Goal: Task Accomplishment & Management: Use online tool/utility

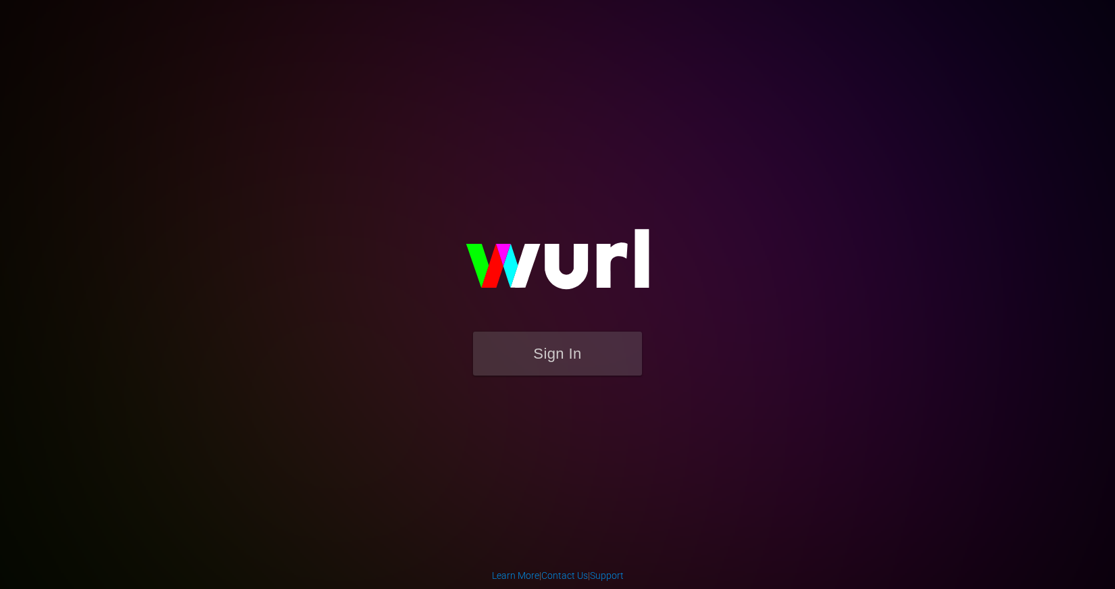
click at [567, 328] on img at bounding box center [557, 265] width 270 height 131
click at [561, 361] on button "Sign In" at bounding box center [557, 354] width 169 height 44
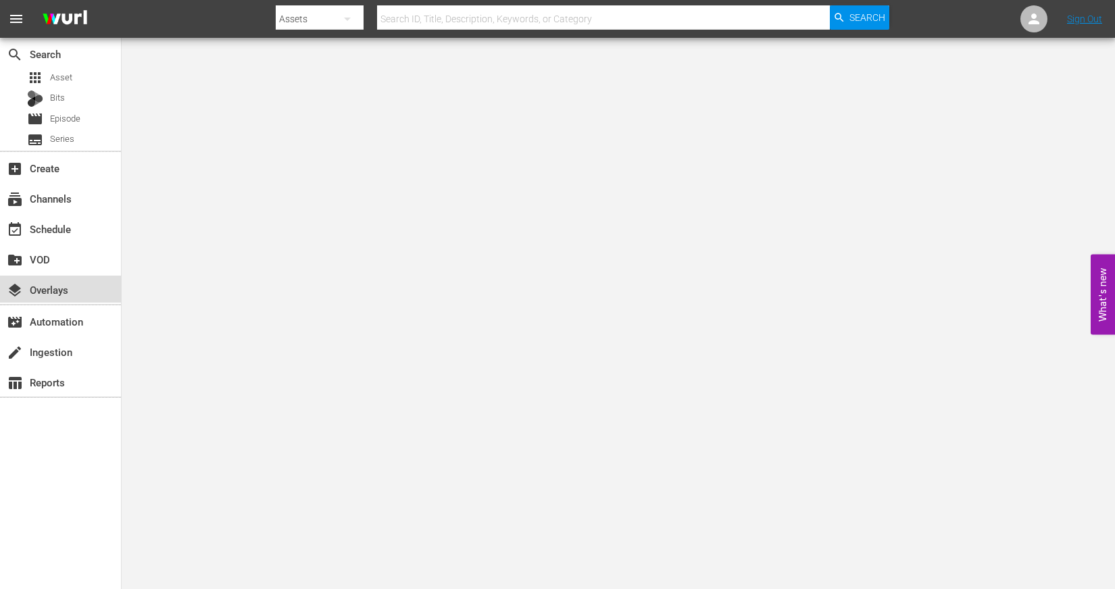
click at [52, 277] on div "layers Overlays" at bounding box center [60, 289] width 121 height 27
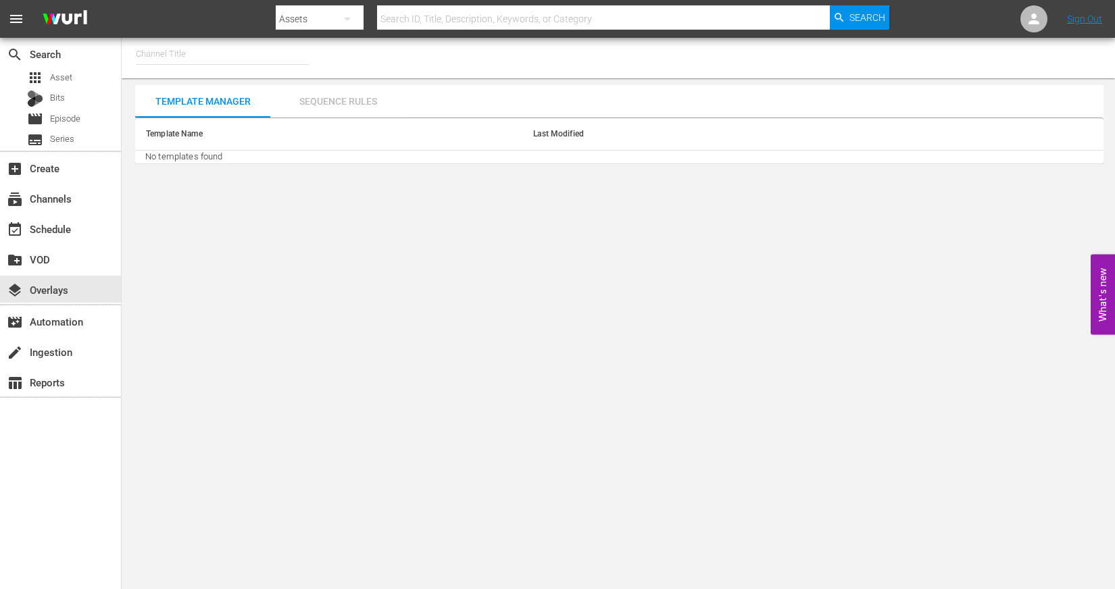
click at [349, 91] on div "Sequence Rules" at bounding box center [337, 101] width 135 height 32
click at [203, 108] on div "Template Manager" at bounding box center [202, 101] width 135 height 32
click at [196, 94] on div "Template Manager" at bounding box center [202, 101] width 135 height 32
click at [195, 56] on input "text" at bounding box center [222, 54] width 173 height 32
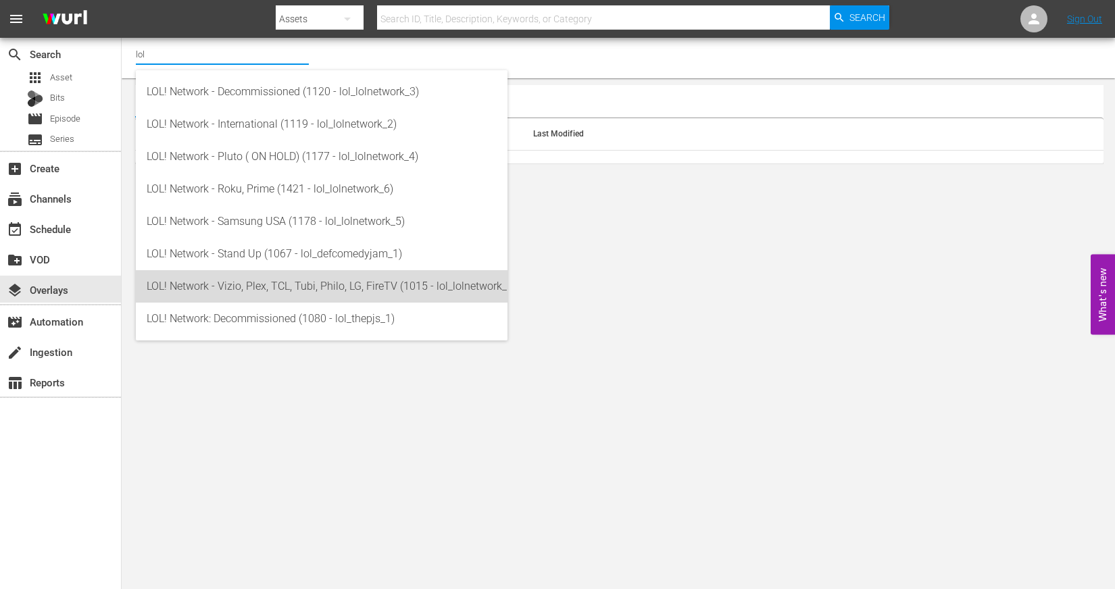
click at [223, 290] on div "LOL! Network - Vizio, Plex, TCL, Tubi, Philo, LG, FireTV (1015 - lol_lolnetwork…" at bounding box center [322, 286] width 350 height 32
type input "LOL! Network - Vizio, Plex, TCL, Tubi, Philo, LG, FireTV (1015 - lol_lolnetwork…"
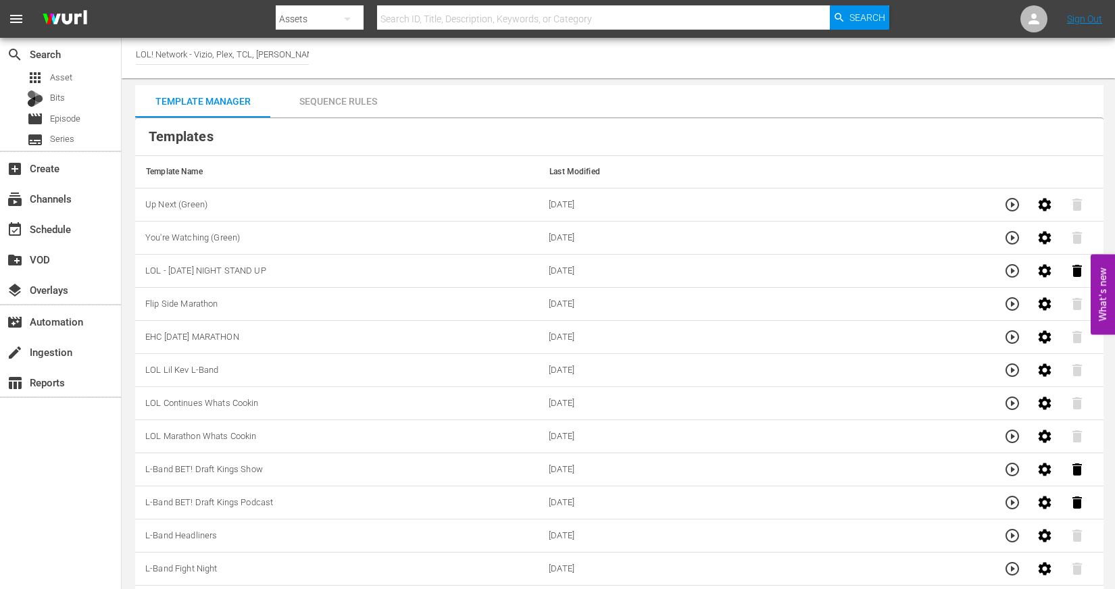
click at [317, 55] on div "Channel Title LOL! Network - Vizio, Plex, TCL, [PERSON_NAME], Philo, LG, FireTV…" at bounding box center [618, 58] width 993 height 41
drag, startPoint x: 195, startPoint y: 53, endPoint x: 562, endPoint y: 59, distance: 366.9
click at [562, 59] on div "Channel Title LOL! Network - Vizio, Plex, TCL, [PERSON_NAME], Philo, LG, FireTV…" at bounding box center [618, 58] width 993 height 41
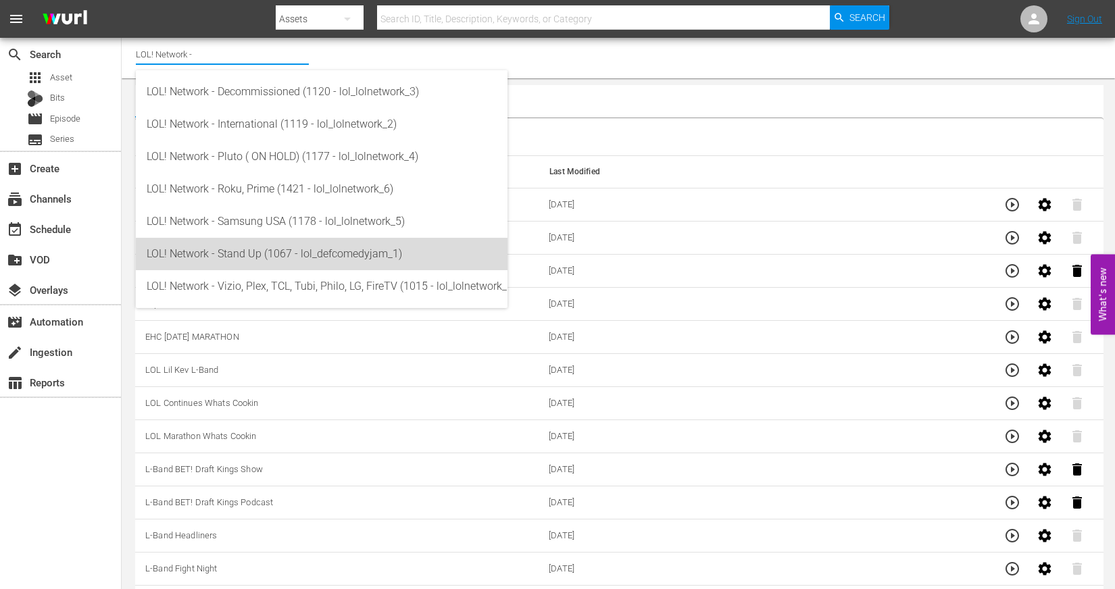
click at [395, 248] on div "LOL! Network - Stand Up (1067 - lol_defcomedyjam_1)" at bounding box center [322, 254] width 350 height 32
type input "LOL! Network - Stand Up (1067 - lol_defcomedyjam_1)"
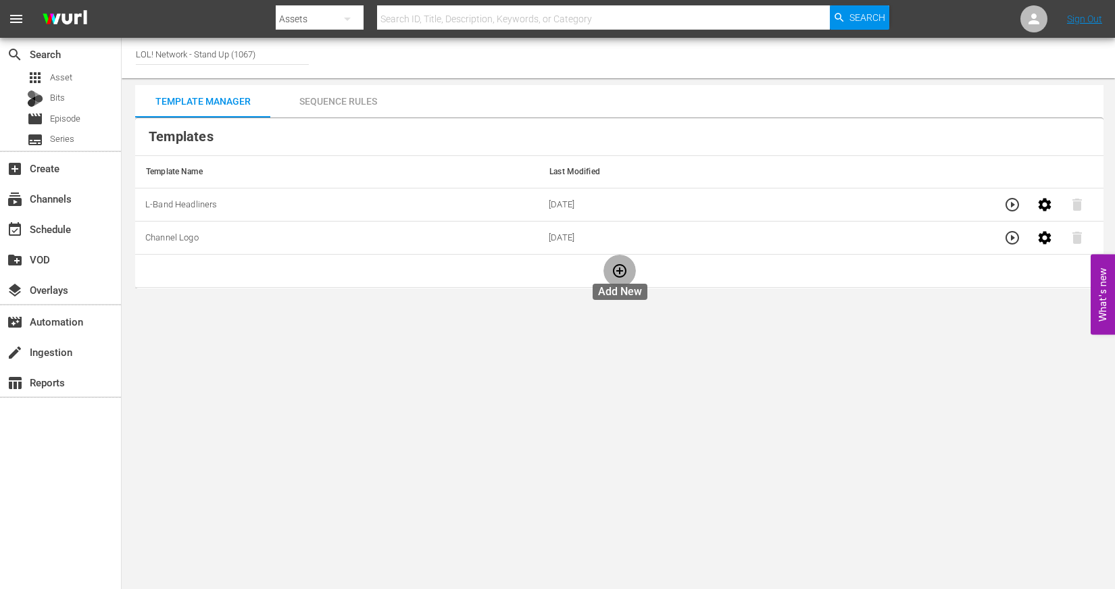
click at [619, 273] on icon "button" at bounding box center [619, 271] width 16 height 16
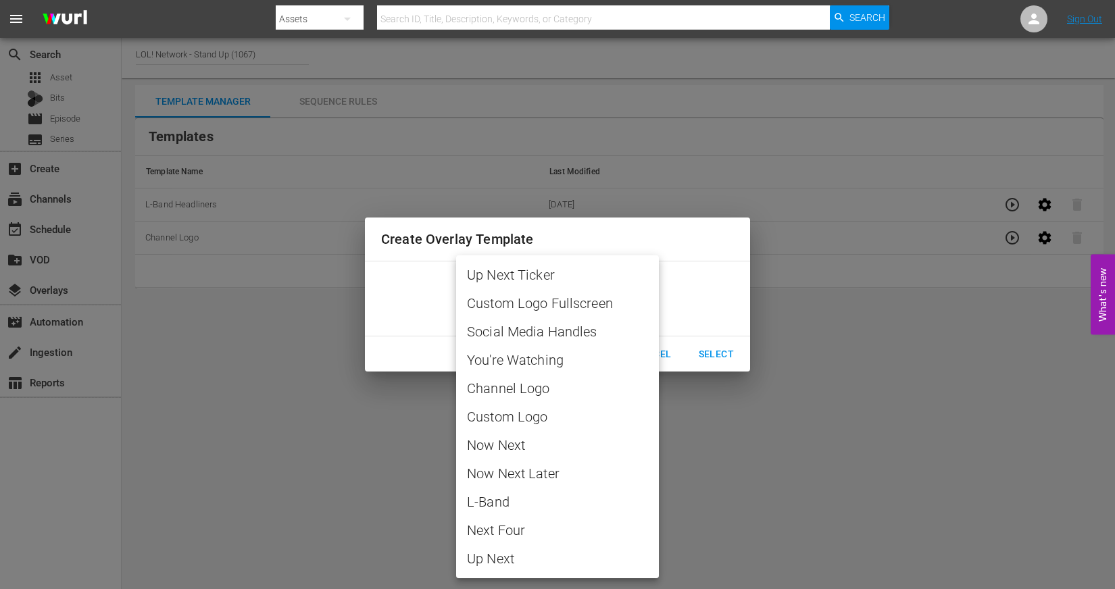
click at [599, 304] on body "menu Search By Assets Search ID, Title, Description, Keywords, or Category Sear…" at bounding box center [557, 294] width 1115 height 589
click at [553, 359] on span "You're Watching" at bounding box center [557, 360] width 181 height 20
type input "You're Watching"
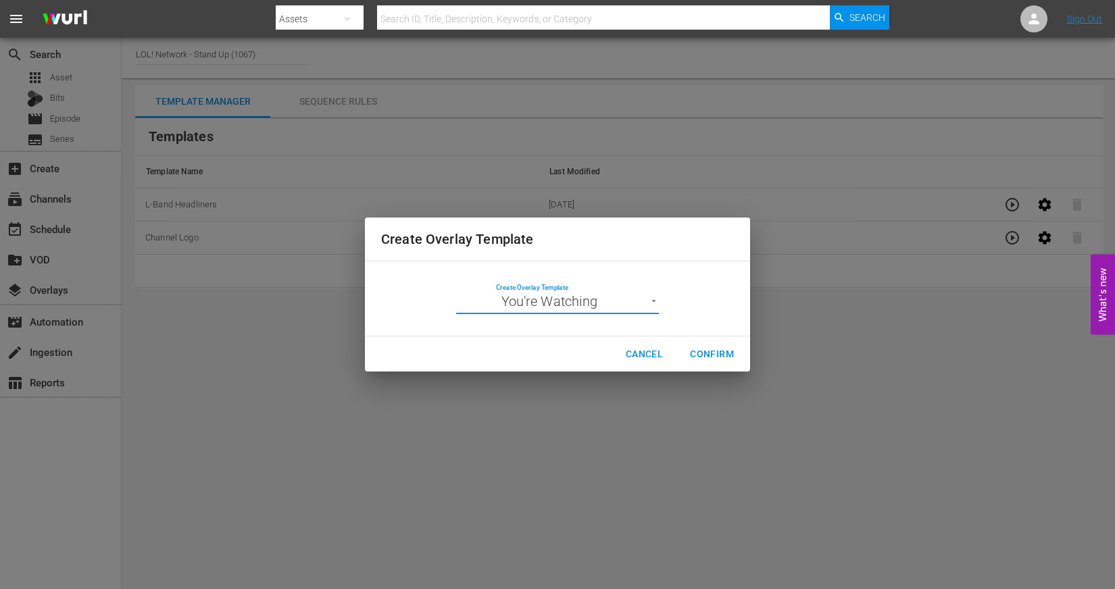
click at [712, 349] on span "Confirm" at bounding box center [712, 354] width 44 height 17
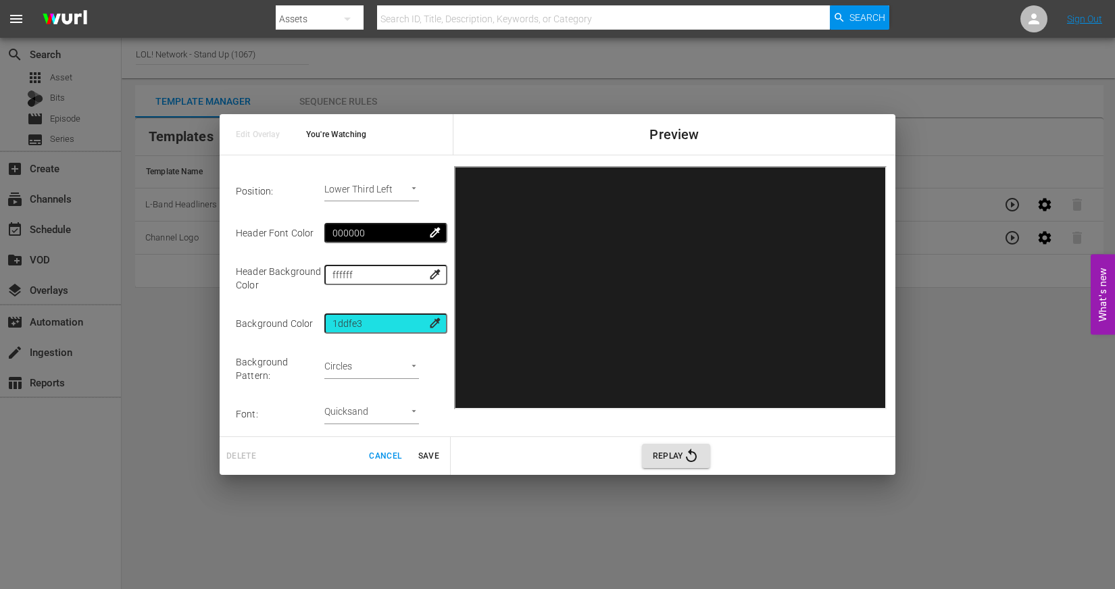
scroll to position [183, 0]
click at [663, 69] on div "Edit Overlay You're Watching Preview Template Name: You're Watching Header : YO…" at bounding box center [557, 294] width 1115 height 589
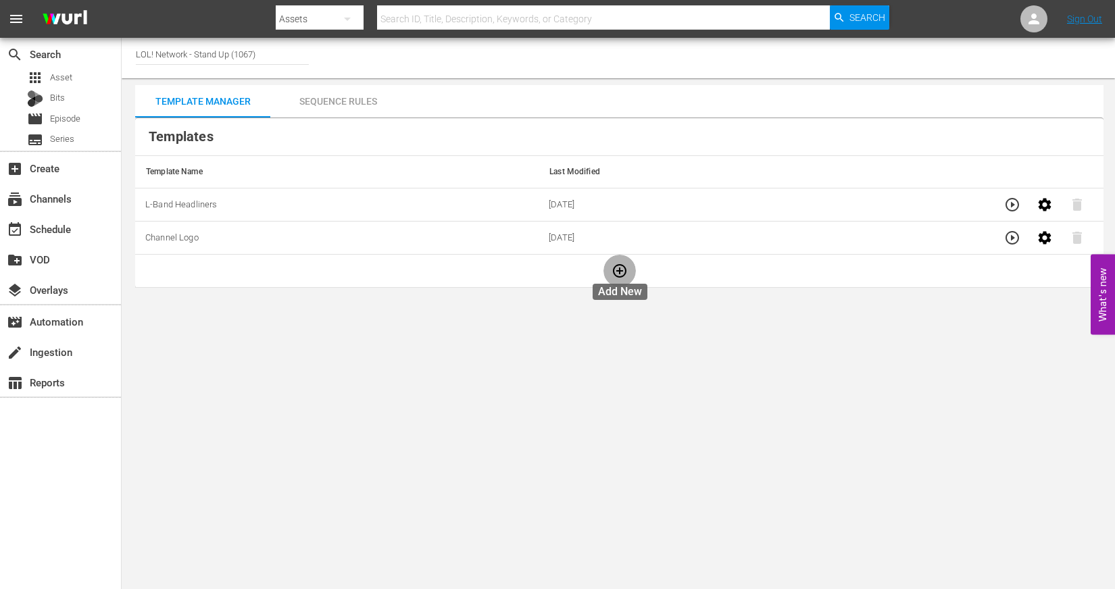
click at [613, 273] on icon "button" at bounding box center [619, 271] width 16 height 16
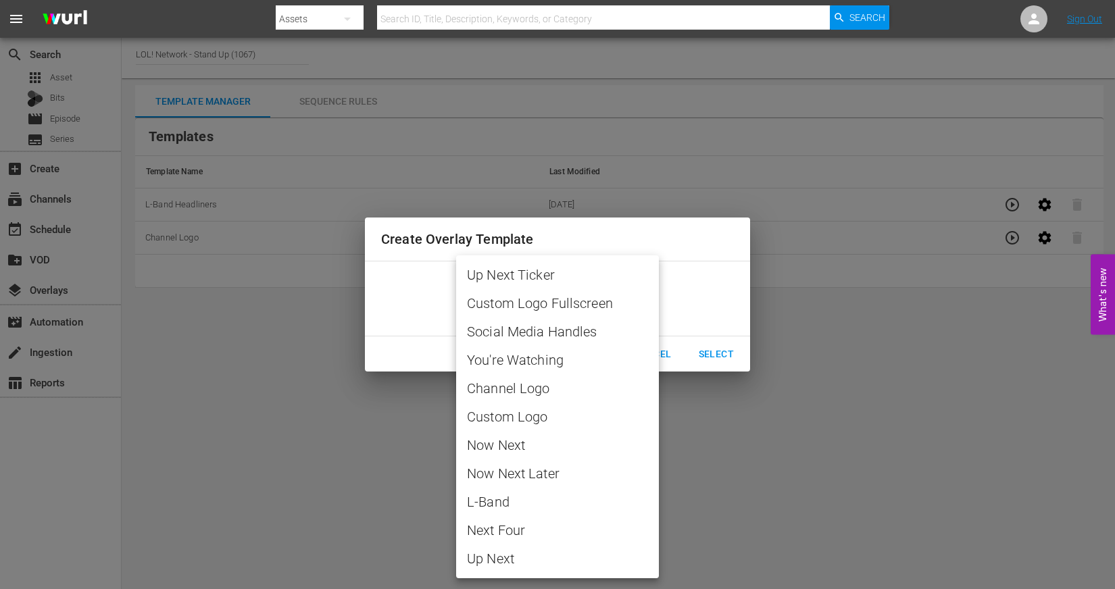
click at [651, 302] on body "menu Search By Assets Search ID, Title, Description, Keywords, or Category Sear…" at bounding box center [557, 294] width 1115 height 589
click at [543, 359] on span "You're Watching" at bounding box center [557, 360] width 181 height 20
type input "You're Watching"
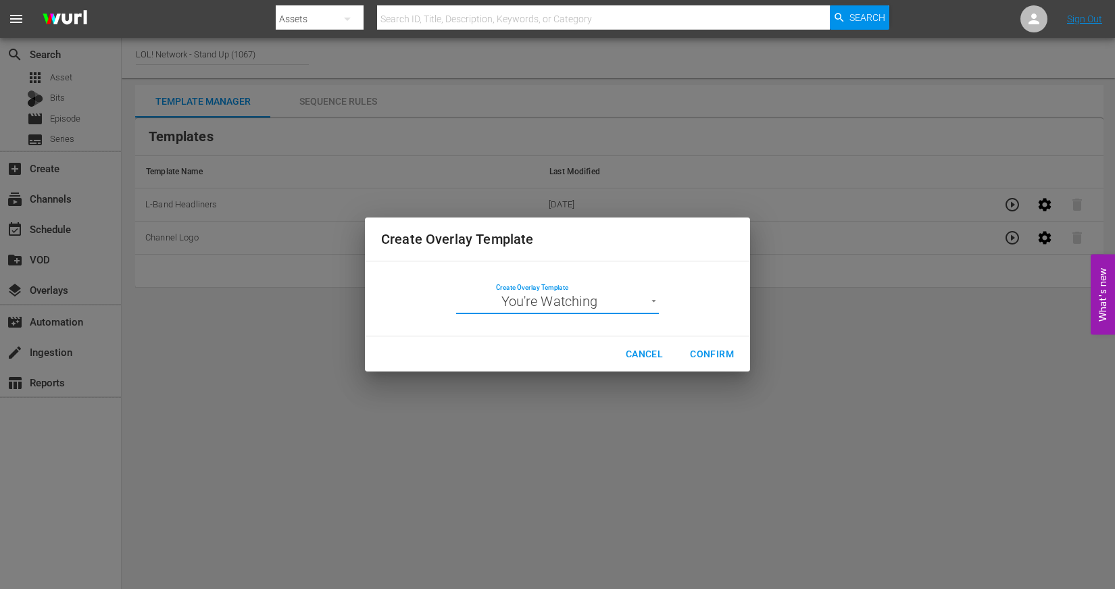
click at [707, 346] on span "Confirm" at bounding box center [712, 354] width 44 height 17
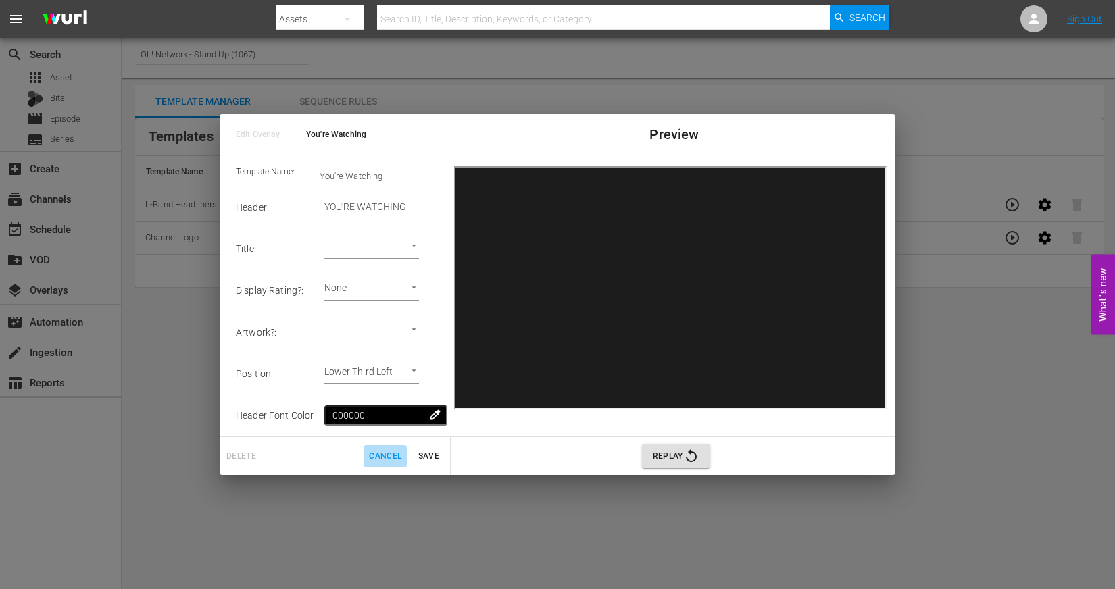
click at [384, 458] on span "Cancel" at bounding box center [385, 456] width 32 height 14
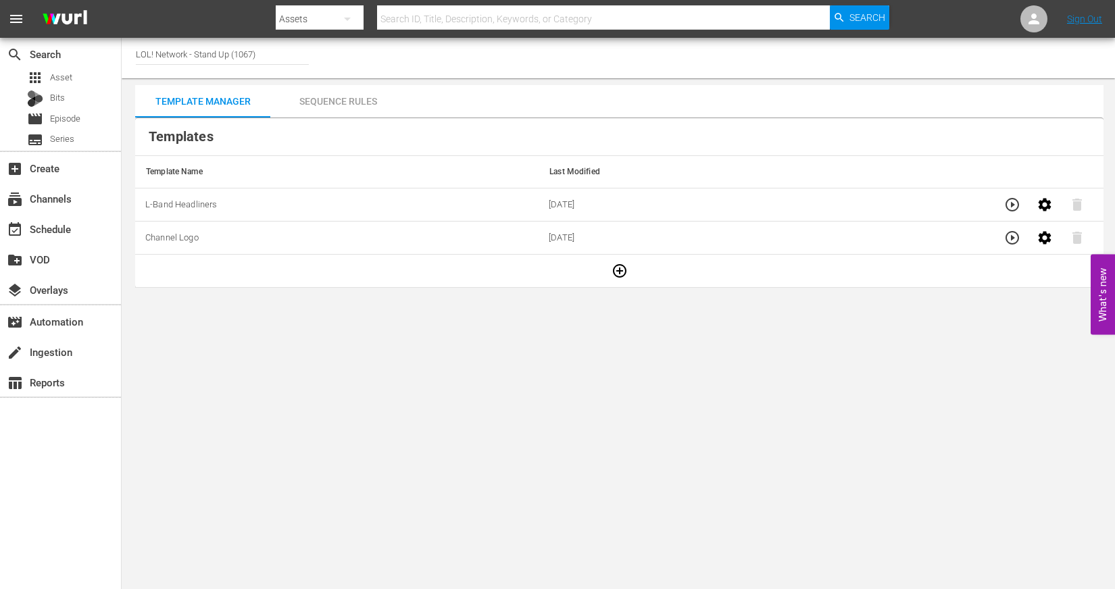
click at [626, 271] on icon "button" at bounding box center [619, 271] width 16 height 16
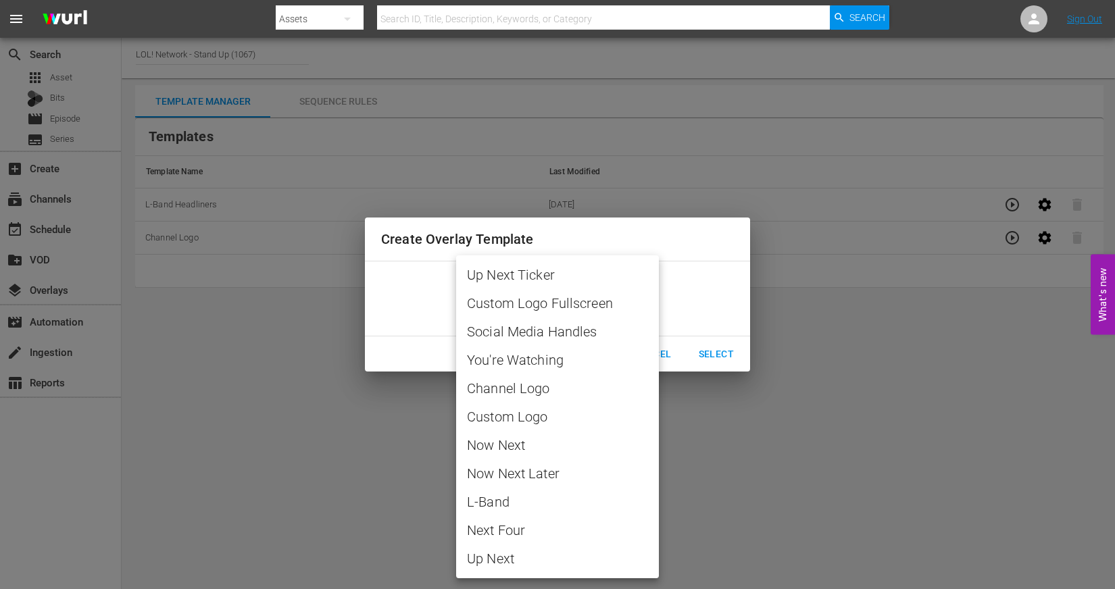
click at [624, 309] on body "menu Search By Assets Search ID, Title, Description, Keywords, or Category Sear…" at bounding box center [557, 294] width 1115 height 589
click at [497, 555] on span "Up Next" at bounding box center [557, 559] width 181 height 20
type input "Up Next"
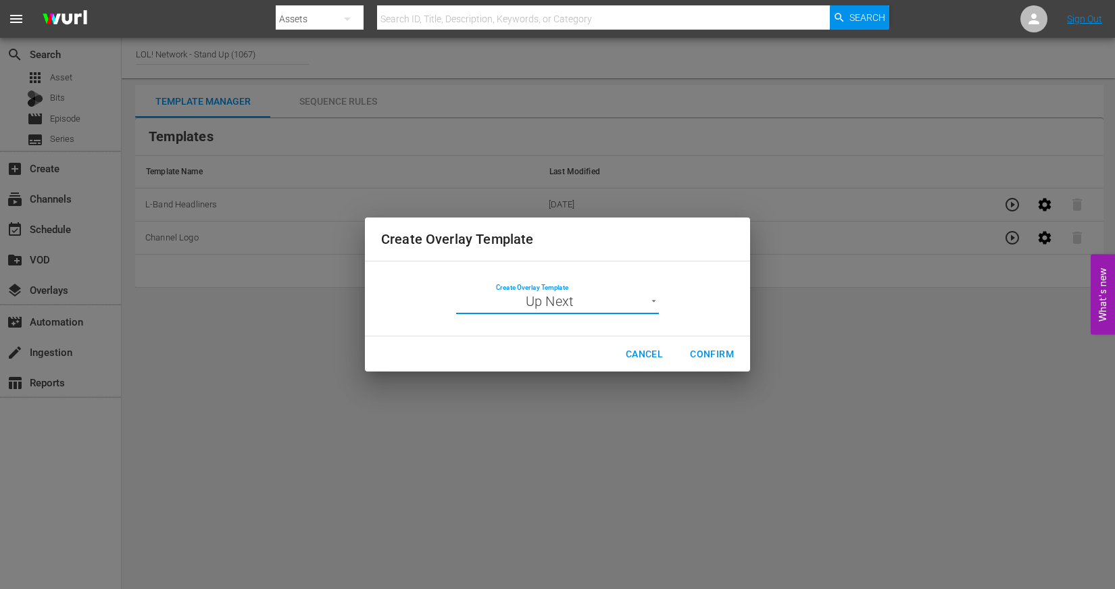
click at [717, 363] on button "Confirm" at bounding box center [712, 354] width 66 height 25
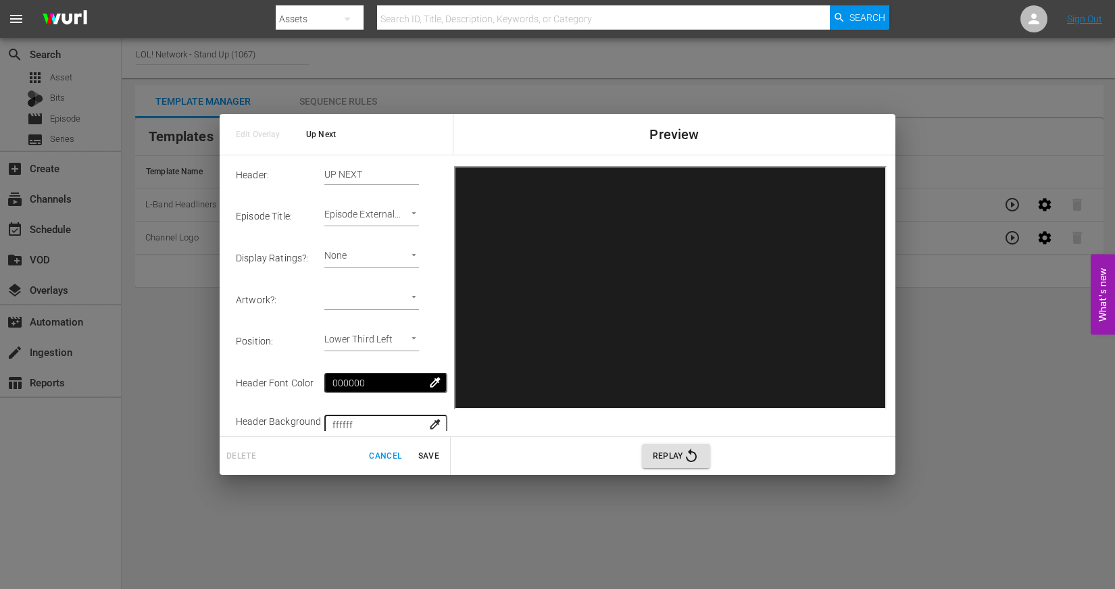
scroll to position [0, 0]
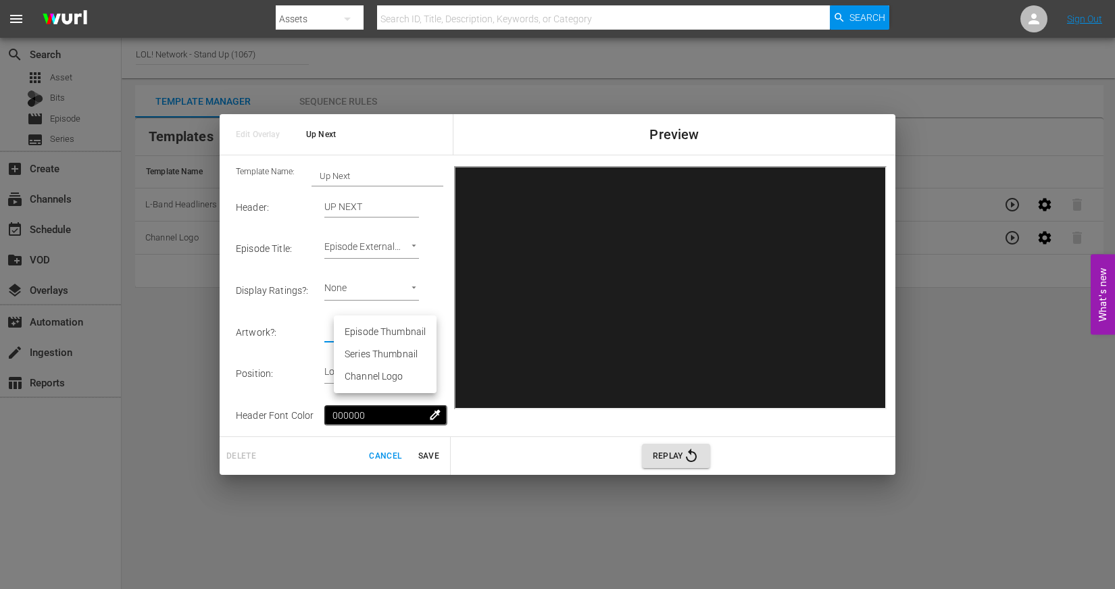
click at [374, 329] on body "menu Search By Assets Search ID, Title, Description, Keywords, or Category Sear…" at bounding box center [557, 294] width 1115 height 589
click at [317, 345] on div at bounding box center [557, 294] width 1115 height 589
click at [386, 333] on body "menu Search By Assets Search ID, Title, Description, Keywords, or Category Sear…" at bounding box center [557, 294] width 1115 height 589
click at [567, 343] on div at bounding box center [557, 294] width 1115 height 589
click at [367, 445] on button "Cancel" at bounding box center [384, 456] width 43 height 22
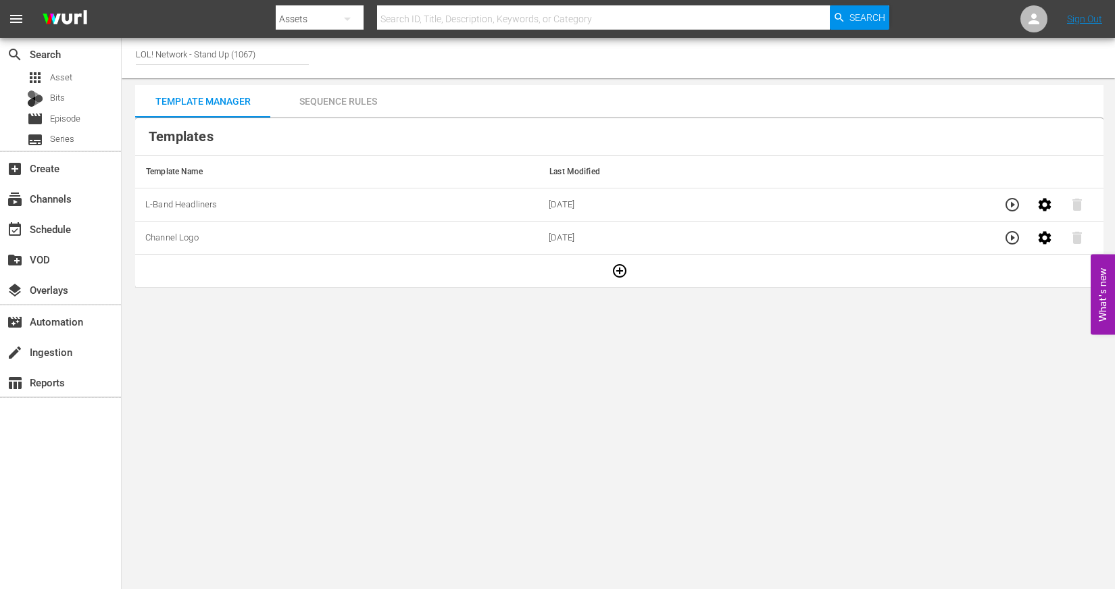
click at [628, 270] on button "button" at bounding box center [619, 271] width 32 height 32
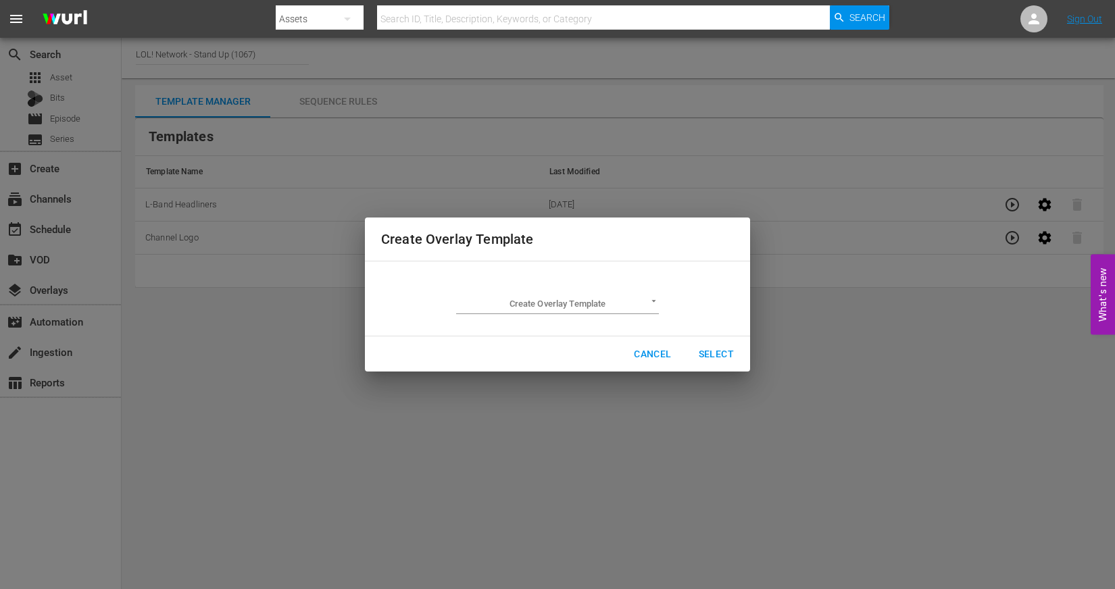
click at [641, 292] on div "Create Overlay Template ​" at bounding box center [557, 298] width 203 height 31
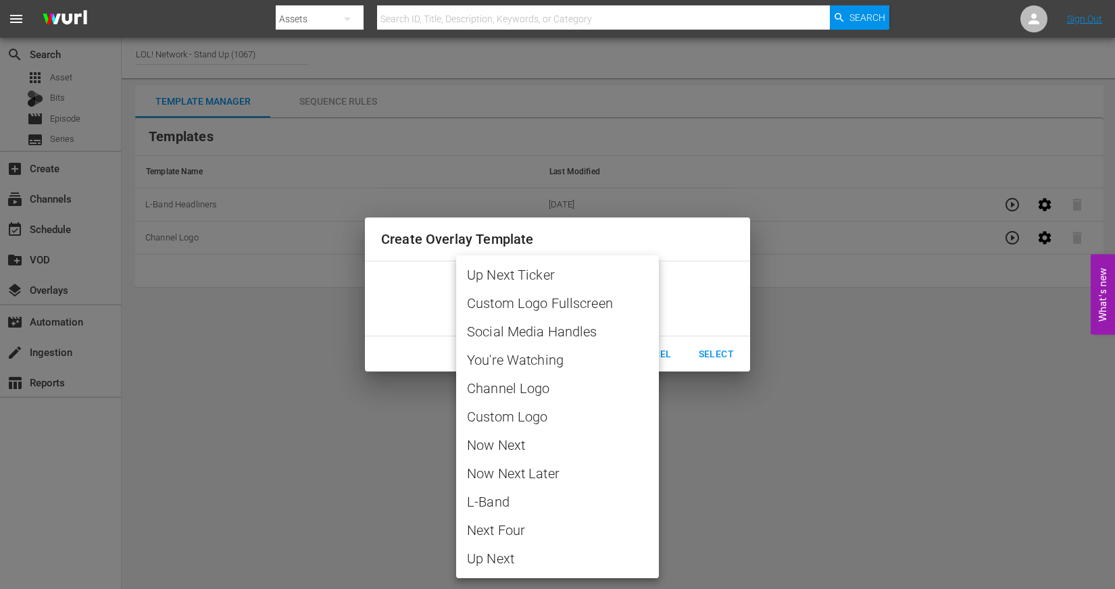
click at [624, 306] on body "menu Search By Assets Search ID, Title, Description, Keywords, or Category Sear…" at bounding box center [557, 294] width 1115 height 589
click at [549, 333] on span "Social Media Handles" at bounding box center [557, 332] width 181 height 20
type input "Social Media Handles"
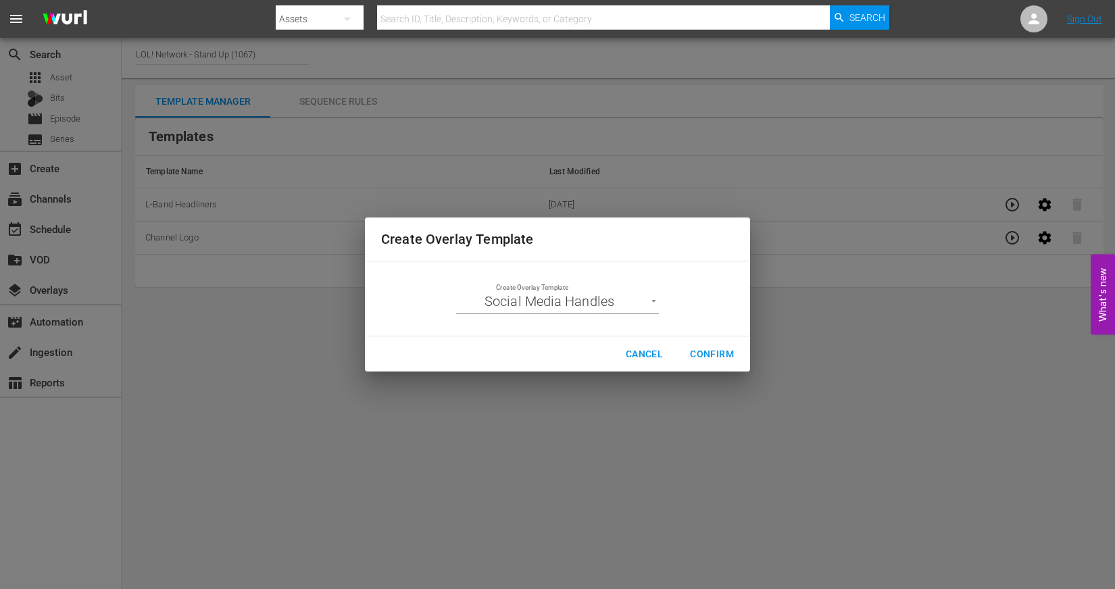
click at [715, 366] on div "Cancel Confirm" at bounding box center [557, 354] width 385 height 36
click at [715, 357] on span "Confirm" at bounding box center [712, 354] width 44 height 17
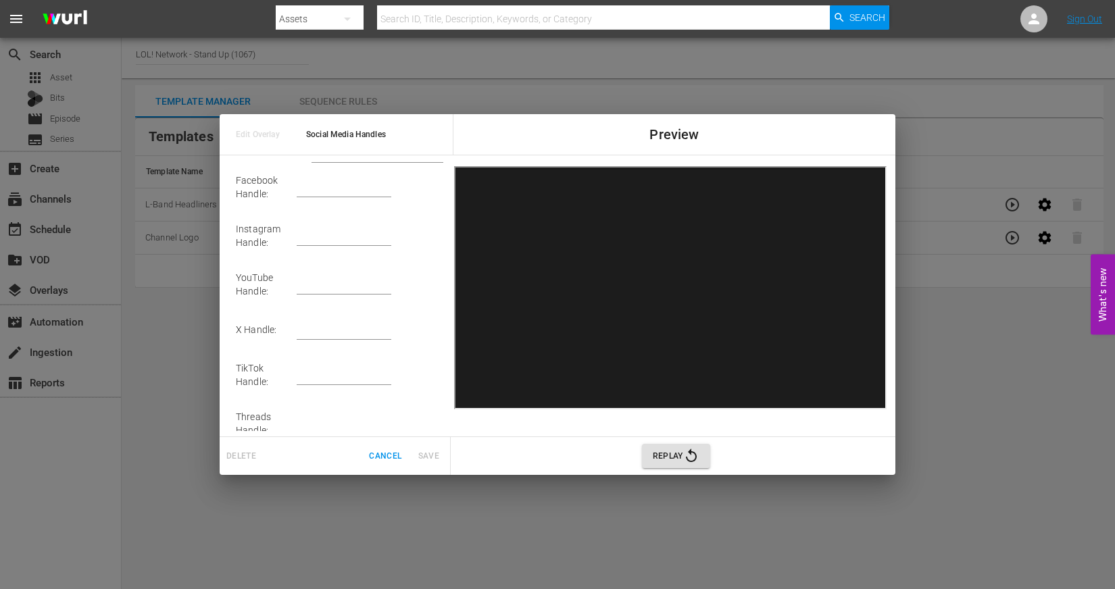
scroll to position [27, 0]
click at [324, 280] on input "text" at bounding box center [344, 281] width 95 height 20
click at [278, 280] on td "YouTube Handle :" at bounding box center [266, 281] width 61 height 49
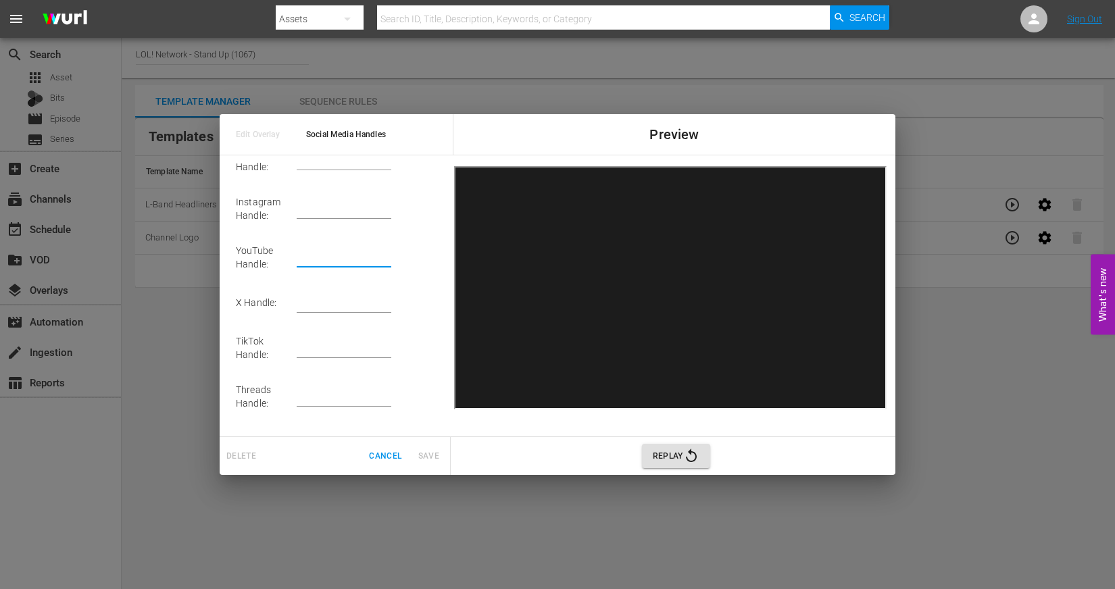
click at [318, 254] on input "text" at bounding box center [344, 257] width 95 height 20
drag, startPoint x: 372, startPoint y: 257, endPoint x: 357, endPoint y: 257, distance: 14.9
click at [367, 257] on input "text" at bounding box center [344, 257] width 95 height 20
click at [447, 260] on div "Template Name: Social Media Handles Facebook Handle : Instagram Handle : YouTub…" at bounding box center [339, 296] width 218 height 270
click at [353, 245] on td at bounding box center [370, 257] width 147 height 49
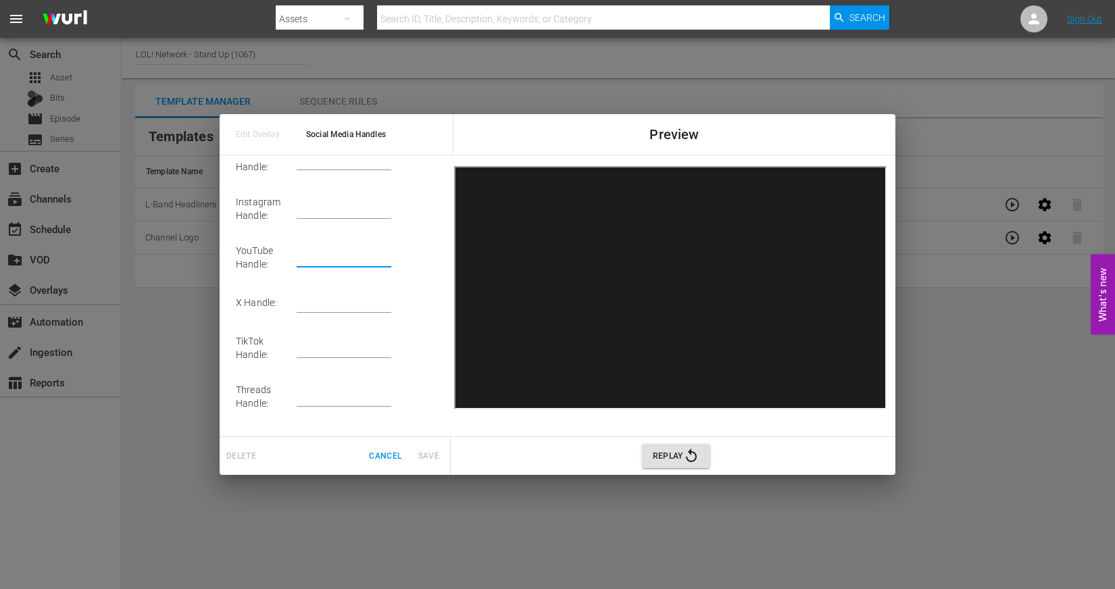
click at [353, 255] on input "text" at bounding box center [344, 257] width 95 height 20
click at [397, 452] on span "Cancel" at bounding box center [385, 456] width 32 height 14
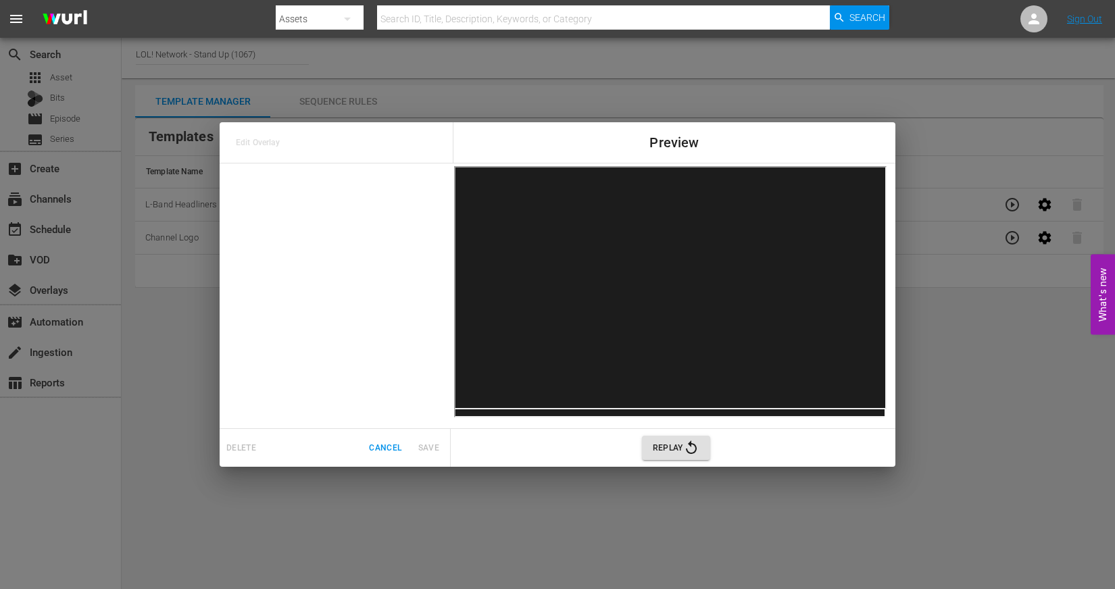
scroll to position [0, 0]
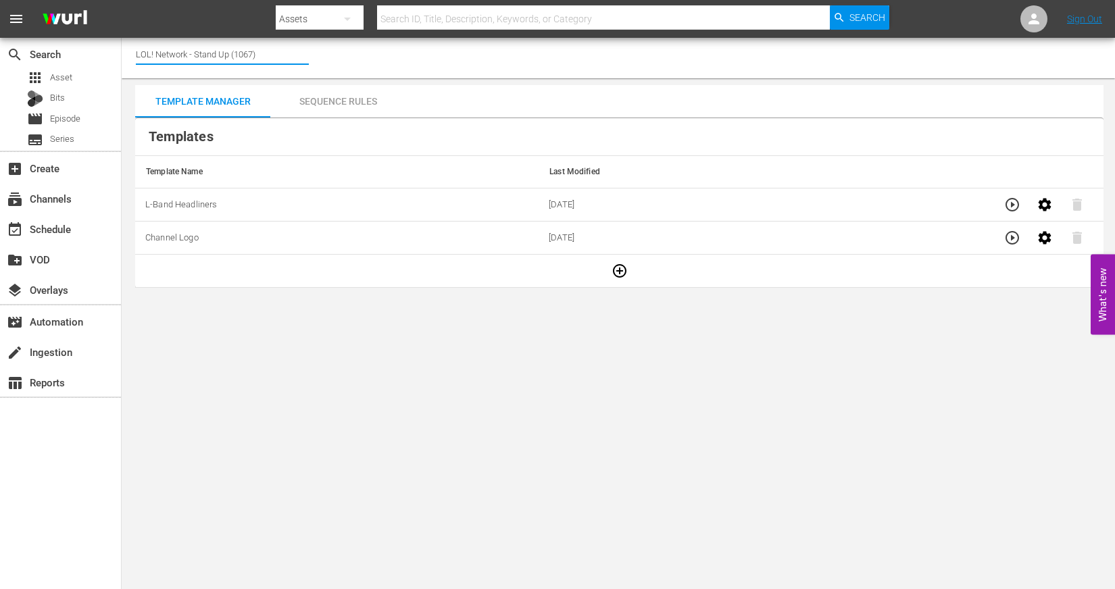
click at [254, 60] on input "LOL! Network - Stand Up (1067)" at bounding box center [222, 54] width 173 height 32
drag, startPoint x: 621, startPoint y: 270, endPoint x: 294, endPoint y: 305, distance: 328.8
click at [296, 305] on body "menu Search By Assets Search ID, Title, Description, Keywords, or Category Sear…" at bounding box center [557, 294] width 1115 height 589
click at [615, 272] on icon "button" at bounding box center [619, 271] width 16 height 16
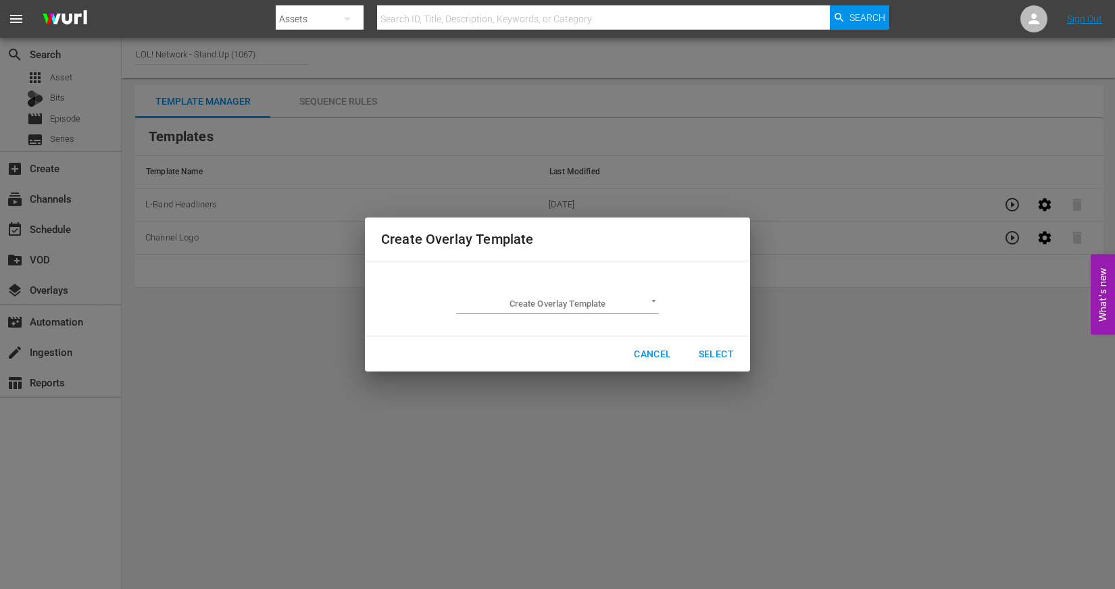
click at [654, 359] on span "Cancel" at bounding box center [652, 354] width 37 height 17
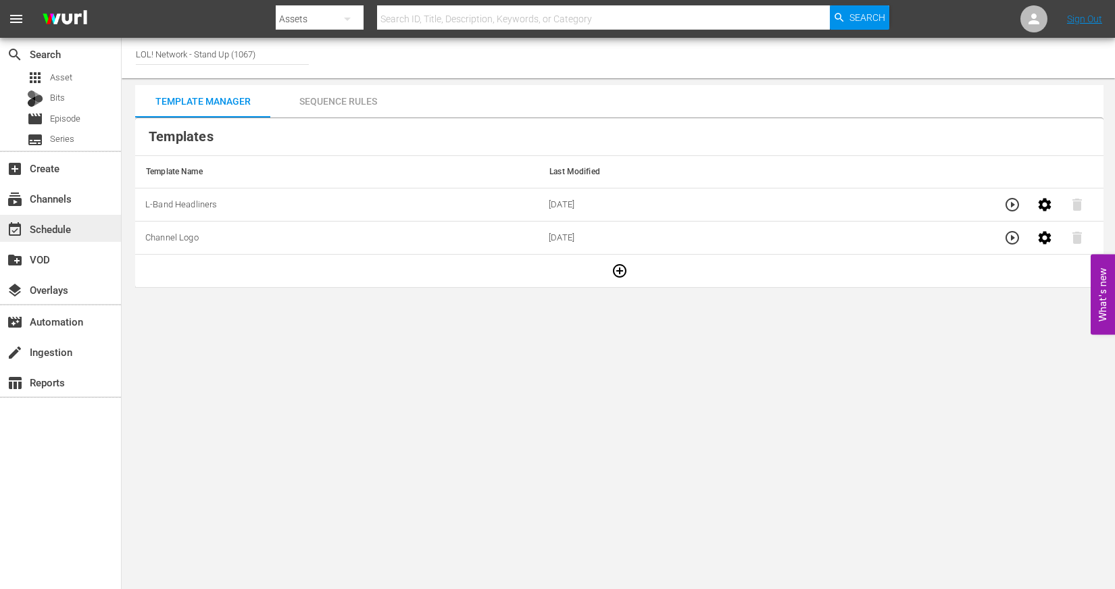
click at [55, 227] on div "event_available Schedule" at bounding box center [38, 227] width 76 height 12
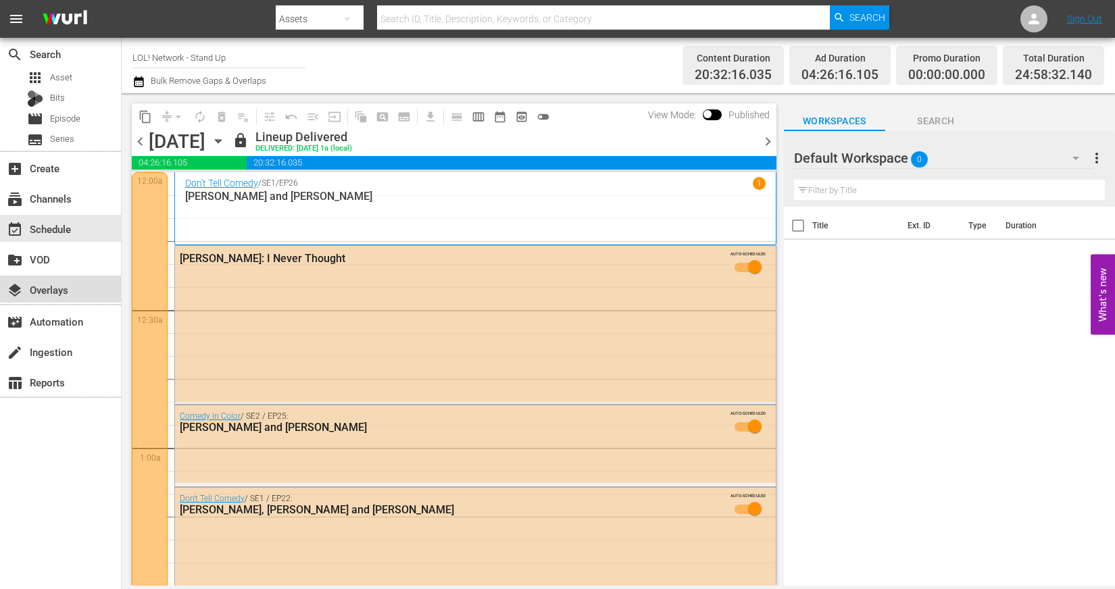
click at [60, 283] on div "layers Overlays" at bounding box center [38, 288] width 76 height 12
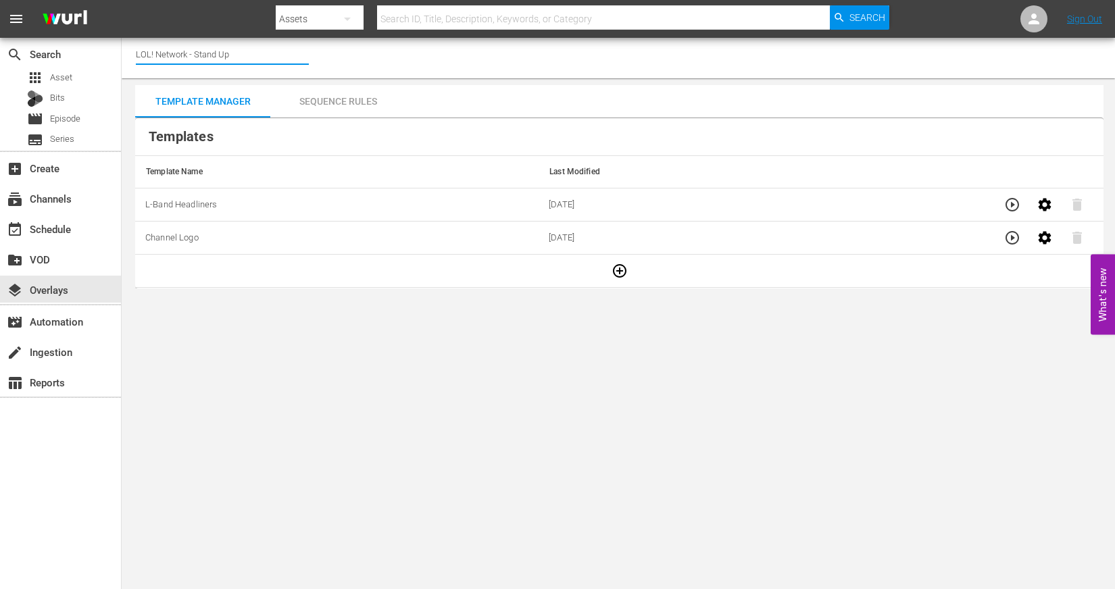
drag, startPoint x: 194, startPoint y: 53, endPoint x: 543, endPoint y: 53, distance: 349.2
click at [543, 53] on div "Channel Title LOL! Network - Stand Up" at bounding box center [618, 58] width 993 height 41
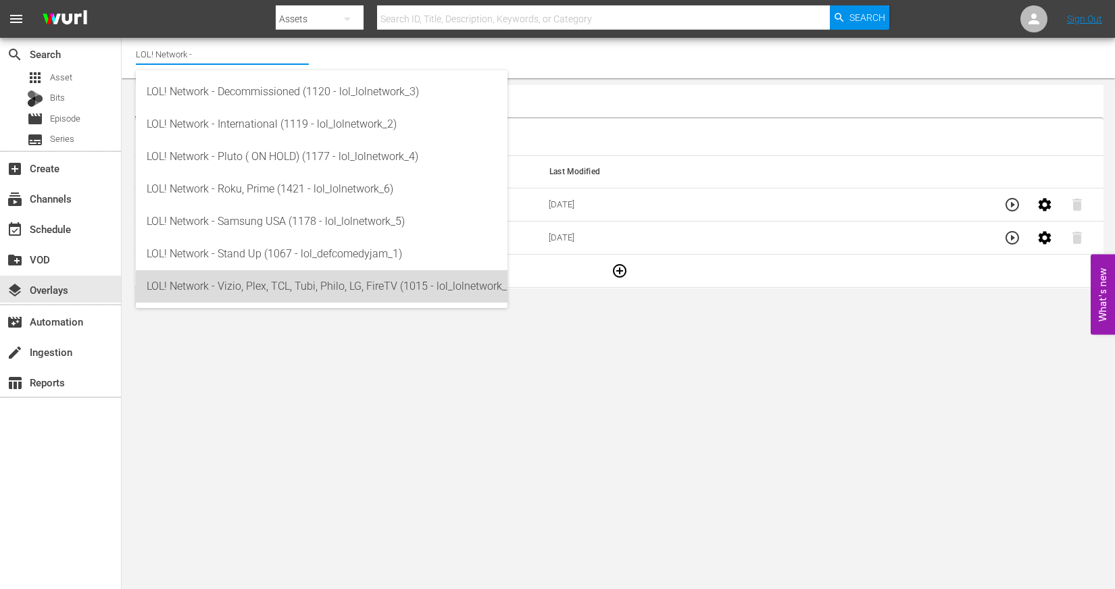
click at [324, 289] on div "LOL! Network - Vizio, Plex, TCL, Tubi, Philo, LG, FireTV (1015 - lol_lolnetwork…" at bounding box center [322, 286] width 350 height 32
type input "LOL! Network - Vizio, Plex, TCL, Tubi, Philo, LG, FireTV (1015 - lol_lolnetwork…"
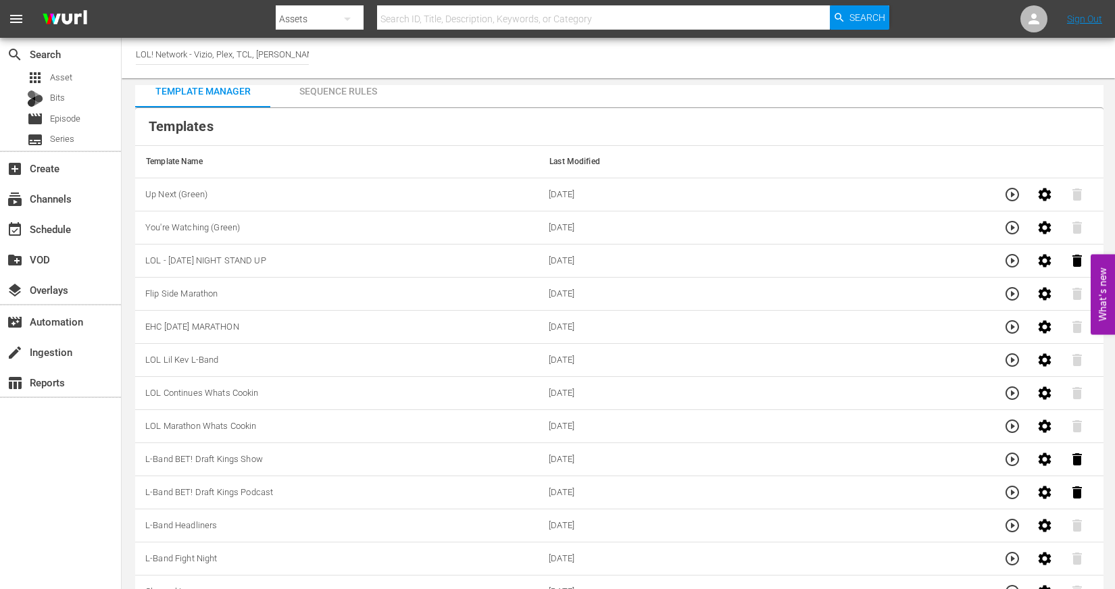
scroll to position [65, 0]
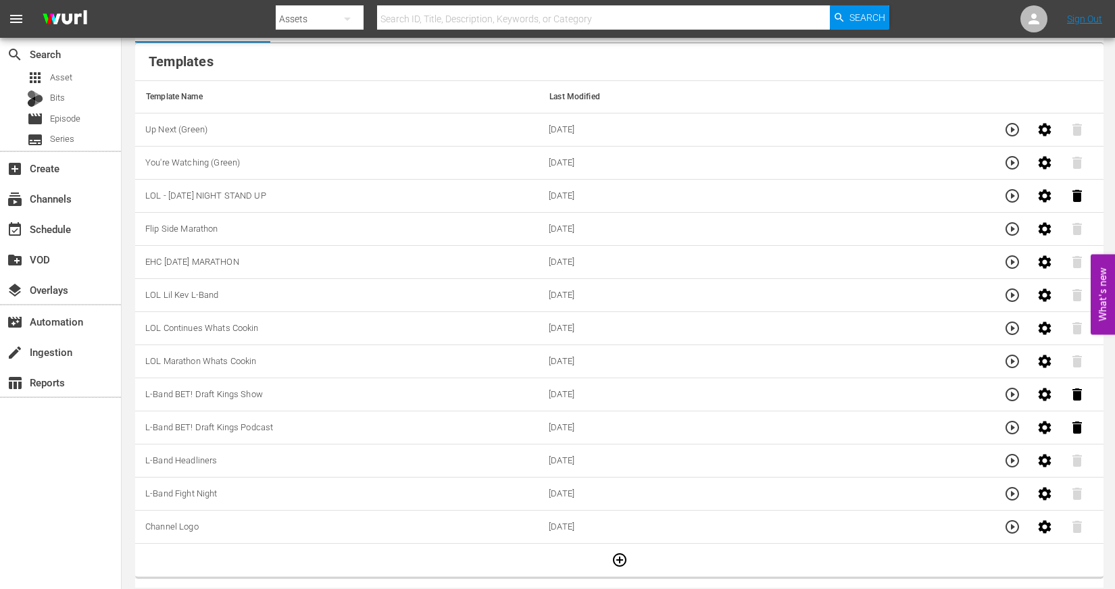
click at [280, 467] on td "L-Band Headliners" at bounding box center [336, 460] width 403 height 33
click at [1005, 395] on icon "button" at bounding box center [1012, 394] width 16 height 16
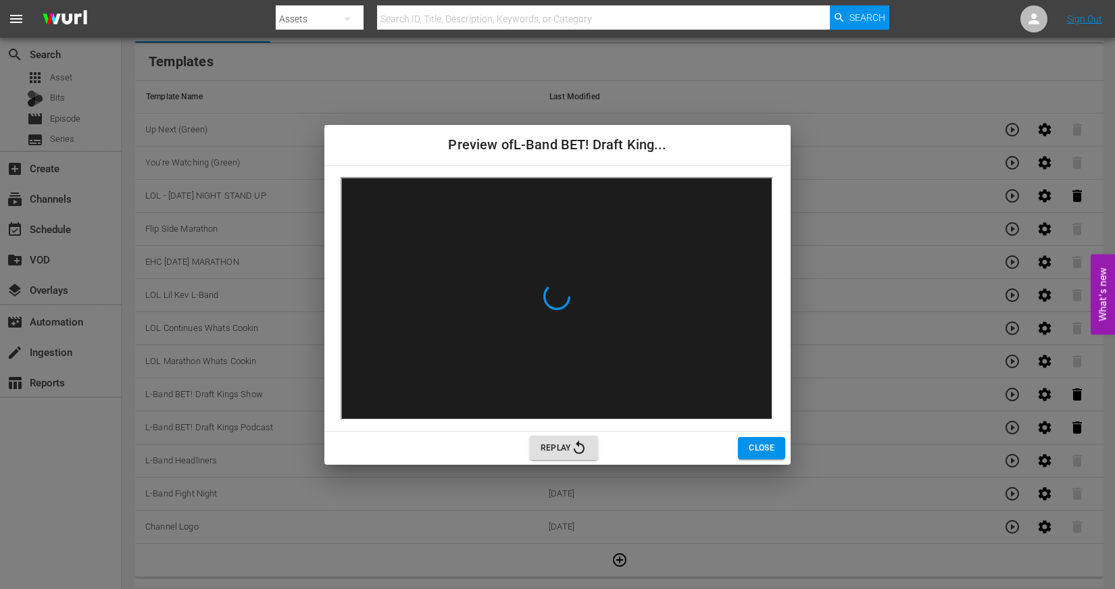
scroll to position [64, 0]
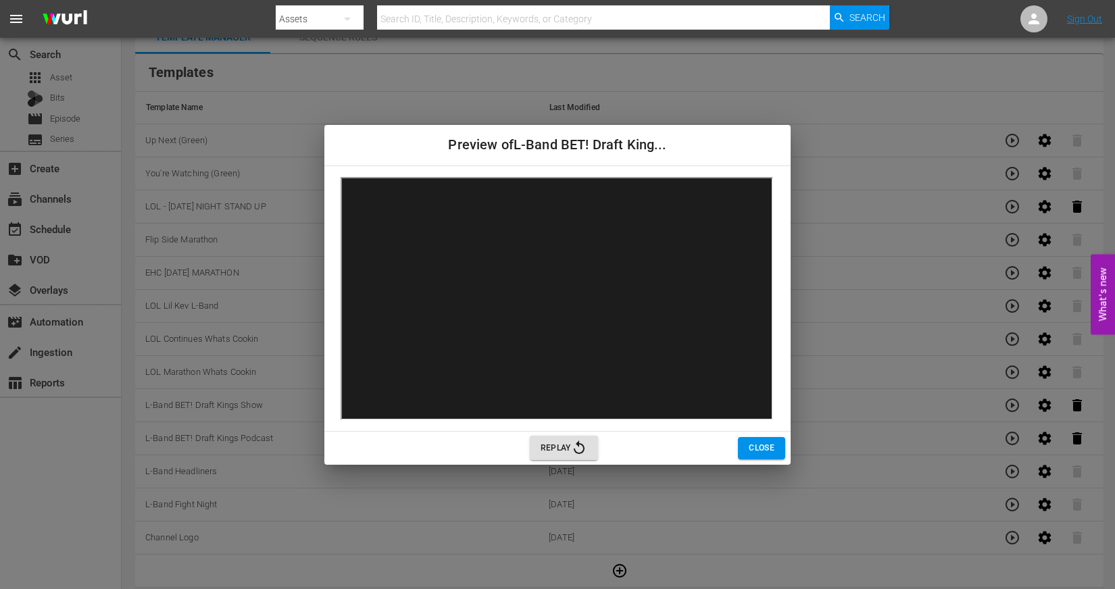
click at [1011, 432] on div "Preview of L-Band BET! Draft King... Replay Close" at bounding box center [557, 294] width 1115 height 589
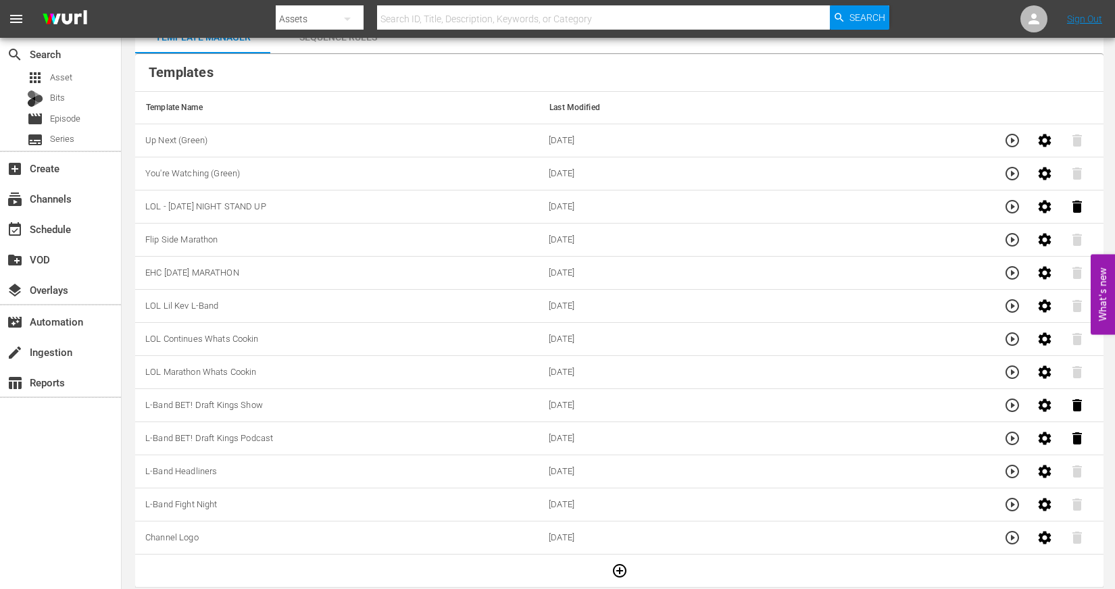
click at [1011, 432] on icon "button" at bounding box center [1012, 439] width 14 height 14
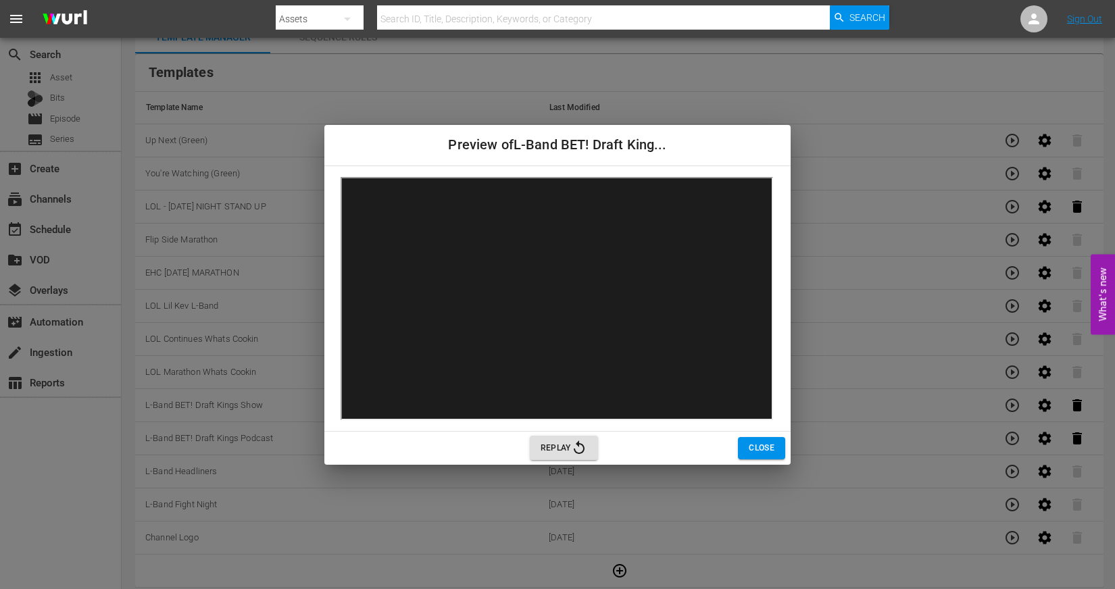
click at [1011, 461] on div "Preview of L-Band BET! Draft King... Replay Close" at bounding box center [557, 294] width 1115 height 589
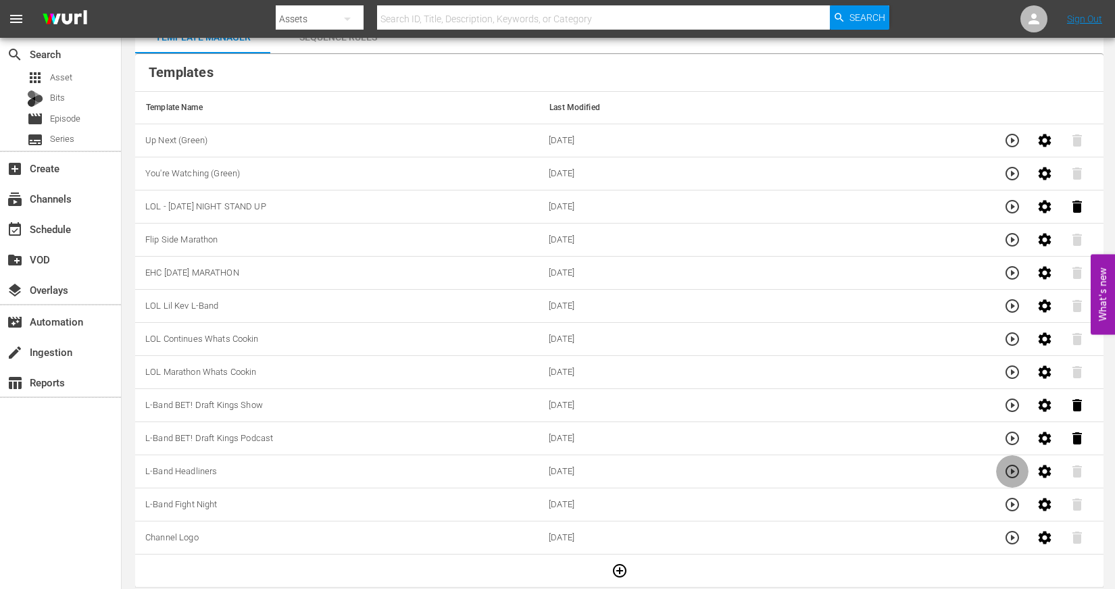
click at [1011, 465] on icon "button" at bounding box center [1012, 472] width 14 height 14
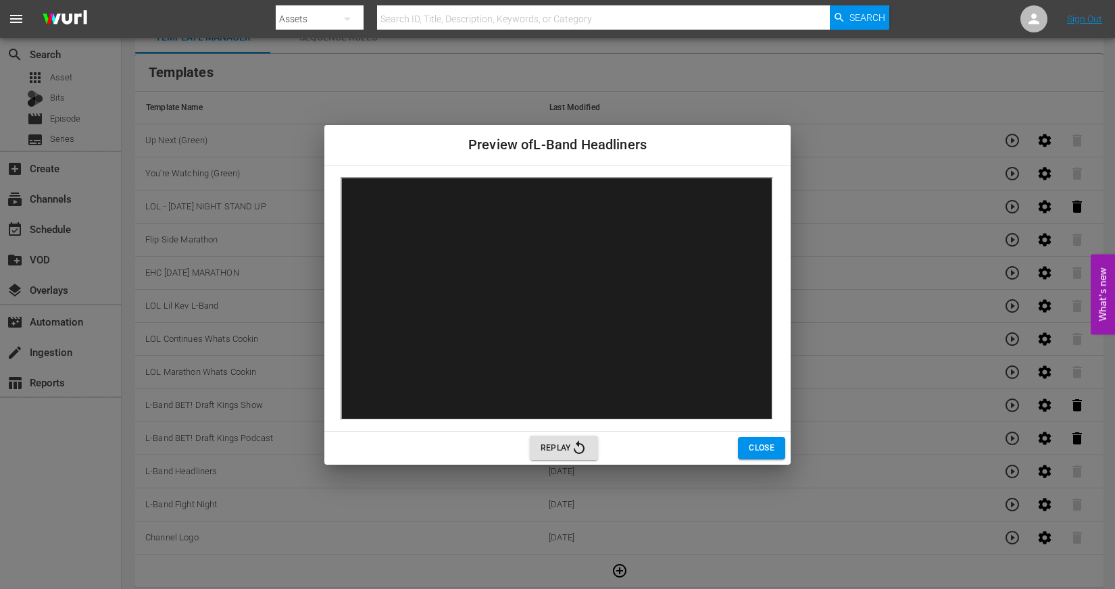
click at [1009, 499] on div "Preview of L-Band Headliners Replay Close" at bounding box center [557, 294] width 1115 height 589
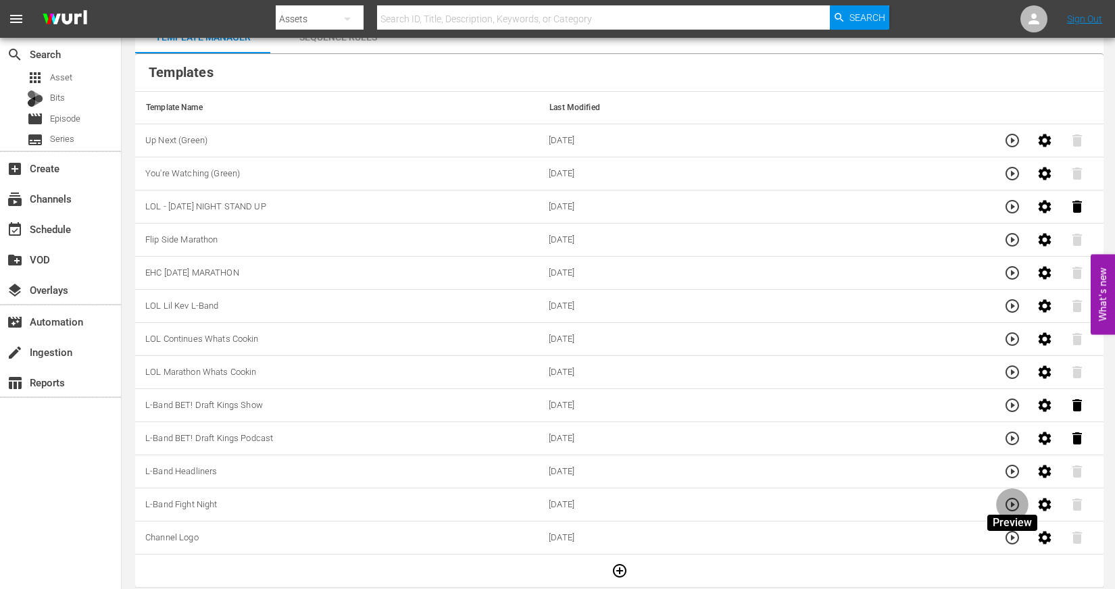
click at [1007, 499] on icon "button" at bounding box center [1012, 505] width 16 height 16
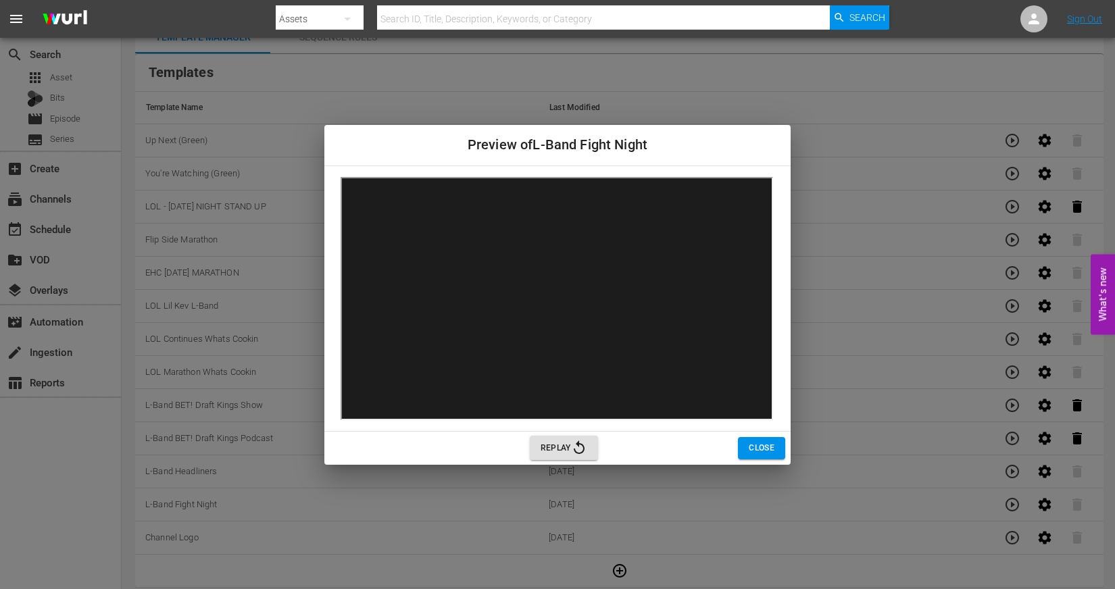
click at [767, 447] on span "Close" at bounding box center [761, 448] width 26 height 14
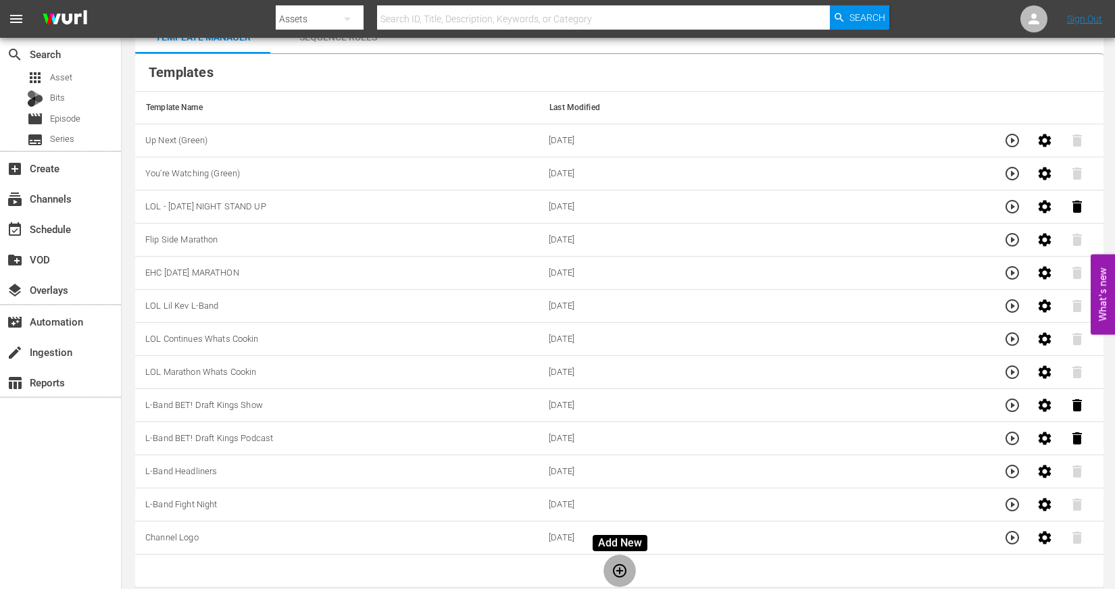
click at [618, 564] on icon "button" at bounding box center [619, 571] width 16 height 16
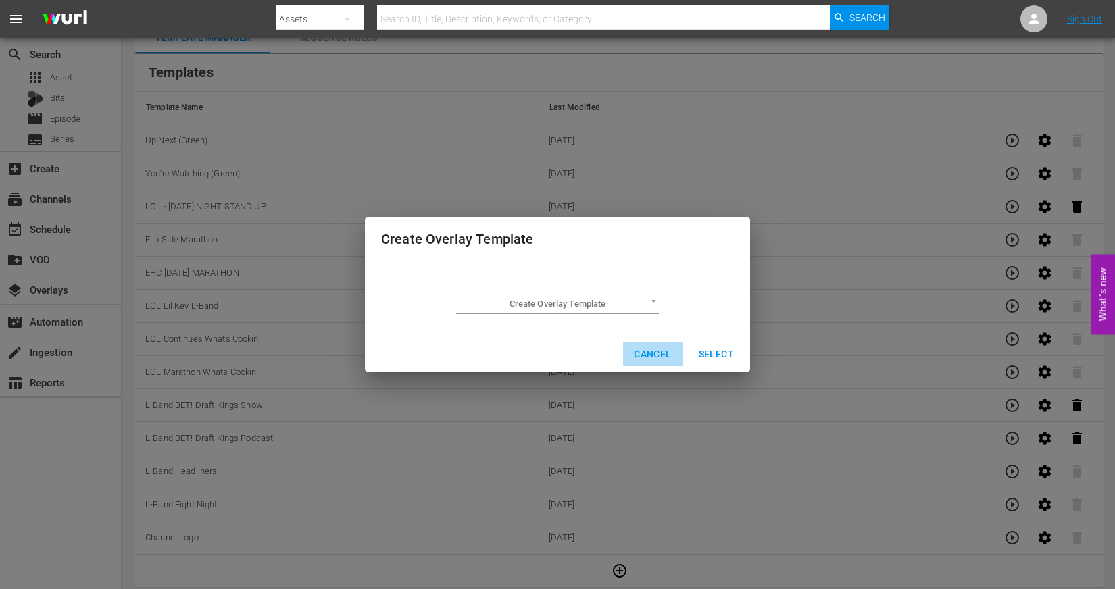
click at [665, 358] on span "Cancel" at bounding box center [652, 354] width 37 height 17
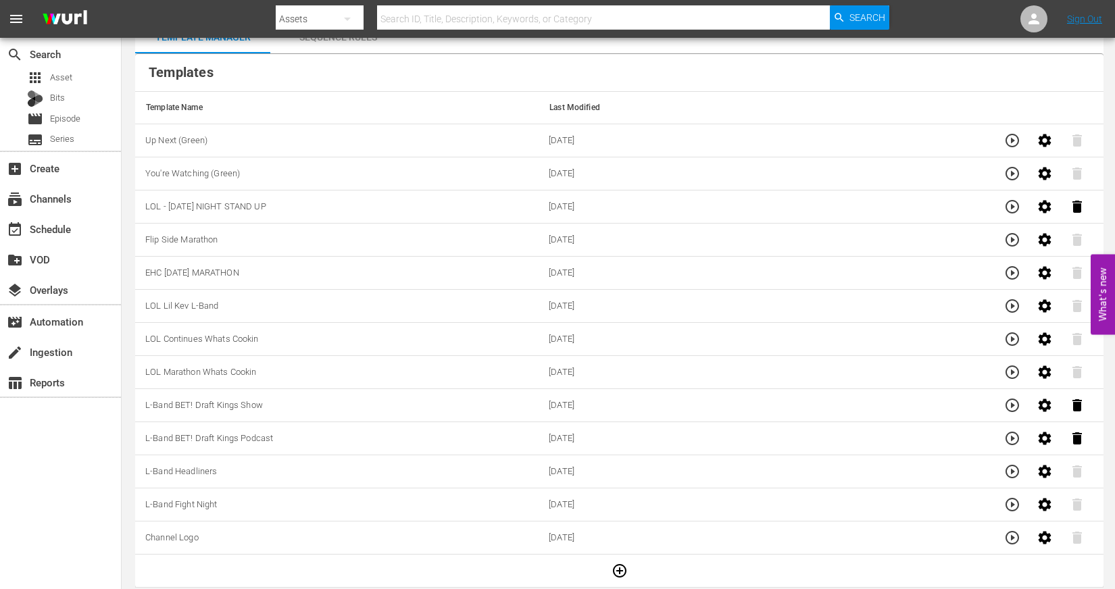
scroll to position [0, 0]
